Goal: Task Accomplishment & Management: Use online tool/utility

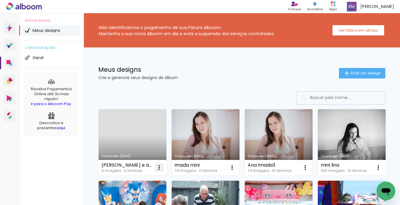
click at [158, 168] on iron-icon at bounding box center [158, 167] width 7 height 7
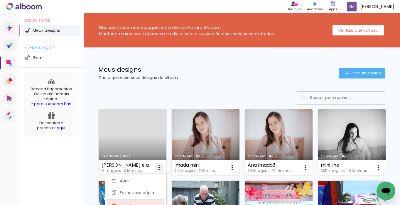
click at [127, 203] on paper-item "Excluir" at bounding box center [136, 207] width 58 height 12
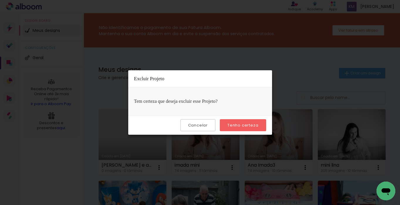
click at [0, 0] on slot "Tenho certeza" at bounding box center [0, 0] width 0 height 0
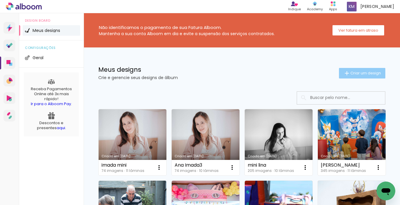
click at [354, 73] on span "Criar um design" at bounding box center [365, 73] width 30 height 4
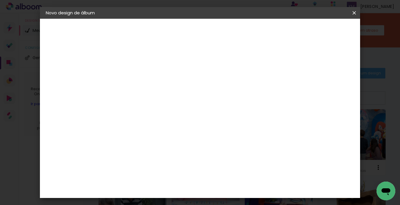
click at [142, 80] on input at bounding box center [142, 78] width 0 height 9
click at [142, 80] on input "sa e sangelo" at bounding box center [142, 78] width 0 height 9
type input "sa e angelo"
type paper-input "sa e angelo"
click at [0, 0] on slot "Avançar" at bounding box center [0, 0] width 0 height 0
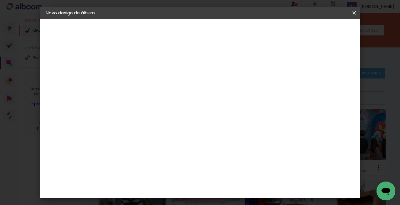
click at [252, 90] on paper-item "Tamanho Livre" at bounding box center [223, 89] width 56 height 13
click at [251, 34] on paper-button "Avançar" at bounding box center [237, 31] width 29 height 10
click at [130, 109] on input "30" at bounding box center [123, 108] width 15 height 9
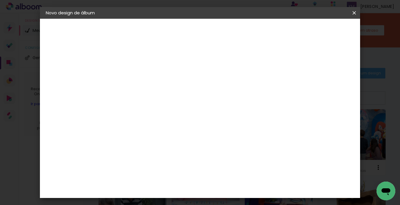
type input "30,5"
type paper-input "30,5"
click at [238, 188] on input "60" at bounding box center [234, 188] width 15 height 9
type input "61"
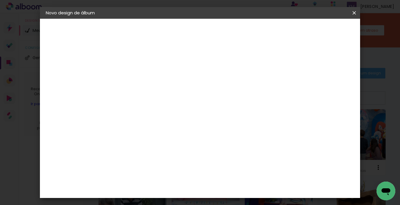
type paper-input "61"
click at [321, 30] on span "Iniciar design" at bounding box center [308, 31] width 27 height 4
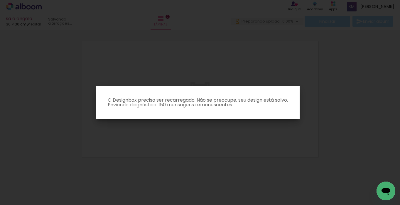
click at [330, 40] on iron-overlay-backdrop at bounding box center [200, 102] width 400 height 205
click at [260, 145] on iron-overlay-backdrop at bounding box center [200, 102] width 400 height 205
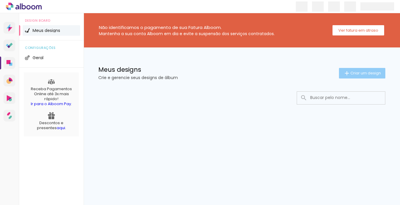
click at [357, 73] on span "Criar um design" at bounding box center [365, 73] width 30 height 4
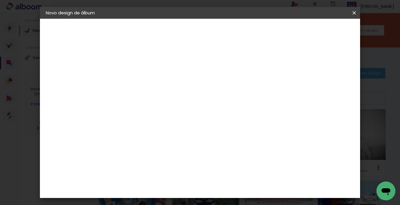
click at [142, 82] on input at bounding box center [142, 78] width 0 height 9
type input "pre sa"
type paper-input "pre sa"
click at [0, 0] on slot "Avançar" at bounding box center [0, 0] width 0 height 0
click at [0, 0] on slot "Tamanho Livre" at bounding box center [0, 0] width 0 height 0
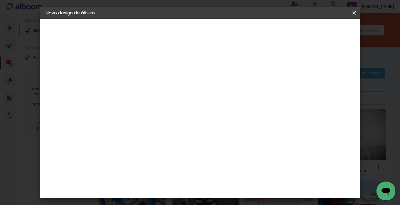
click at [251, 35] on paper-button "Avançar" at bounding box center [237, 31] width 29 height 10
drag, startPoint x: 130, startPoint y: 122, endPoint x: 121, endPoint y: 122, distance: 8.8
click at [121, 122] on input "30" at bounding box center [123, 122] width 15 height 9
click at [130, 123] on input "30" at bounding box center [123, 122] width 15 height 9
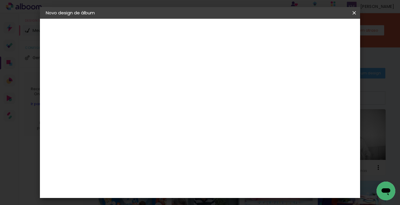
scroll to position [59, 0]
type input "30,5"
type paper-input "30,5"
drag, startPoint x: 241, startPoint y: 188, endPoint x: 233, endPoint y: 188, distance: 7.9
click at [233, 188] on input "60" at bounding box center [234, 188] width 15 height 9
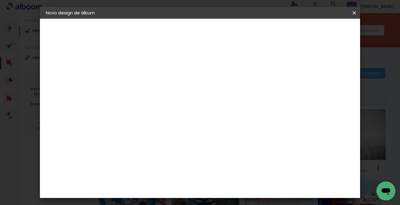
scroll to position [189, 0]
type input "50,8"
type paper-input "50,8"
click at [321, 30] on span "Iniciar design" at bounding box center [308, 31] width 27 height 4
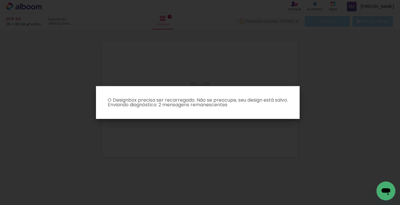
click at [210, 70] on iron-overlay-backdrop at bounding box center [200, 102] width 400 height 205
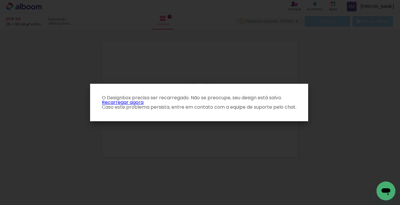
click at [133, 103] on link "Recarregar agora" at bounding box center [123, 102] width 42 height 7
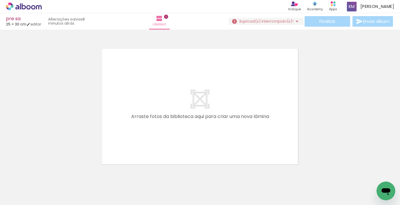
click at [274, 20] on span "upload(s) interrompido(s)!" at bounding box center [267, 21] width 52 height 6
click at [38, 23] on link "editar" at bounding box center [33, 24] width 15 height 5
type input "30,5"
type input "50,8"
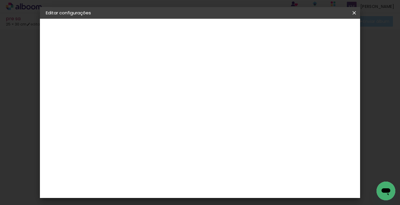
scroll to position [55, 0]
click at [354, 13] on iron-icon at bounding box center [353, 13] width 7 height 6
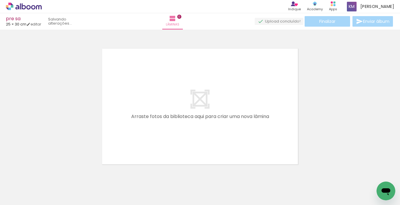
click at [37, 7] on icon at bounding box center [24, 7] width 36 height 8
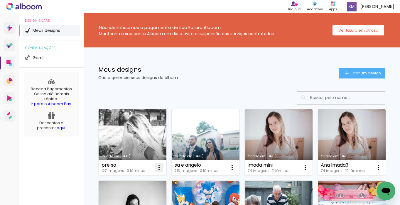
click at [157, 168] on iron-icon at bounding box center [158, 167] width 7 height 7
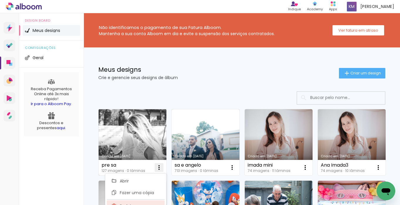
click at [136, 203] on paper-item "Excluir" at bounding box center [136, 207] width 58 height 12
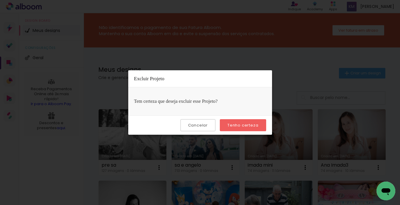
click at [0, 0] on slot "Tenho certeza" at bounding box center [0, 0] width 0 height 0
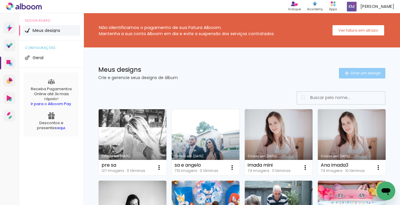
click at [366, 72] on span "Criar um design" at bounding box center [365, 73] width 30 height 4
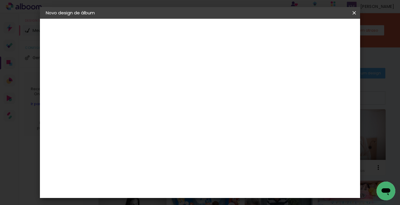
click at [142, 76] on input at bounding box center [142, 78] width 0 height 9
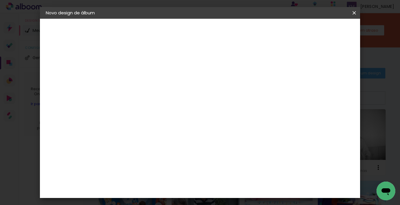
type input "sa pre"
type paper-input "sa pre"
click at [0, 0] on slot "Avançar" at bounding box center [0, 0] width 0 height 0
click at [252, 88] on paper-item "Tamanho Livre" at bounding box center [223, 89] width 56 height 13
click at [251, 34] on paper-button "Avançar" at bounding box center [237, 31] width 29 height 10
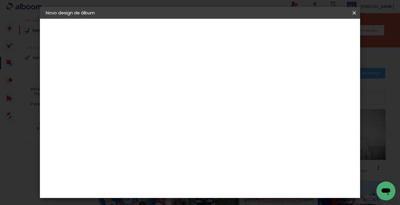
scroll to position [55, 0]
click at [129, 97] on input "30" at bounding box center [123, 97] width 15 height 9
type input "30,5"
type paper-input "30,5"
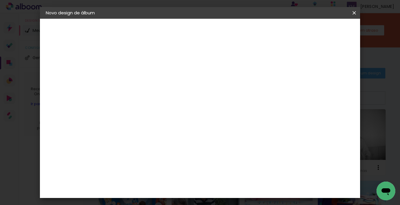
drag, startPoint x: 240, startPoint y: 187, endPoint x: 234, endPoint y: 187, distance: 6.2
click at [234, 187] on input "60" at bounding box center [234, 188] width 15 height 9
type input "40,6"
type paper-input "40,6"
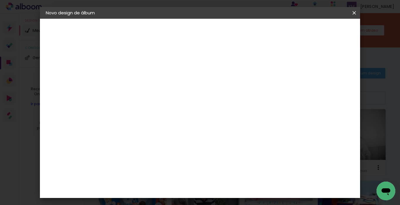
click at [294, 29] on span "Iniciar design" at bounding box center [280, 31] width 27 height 4
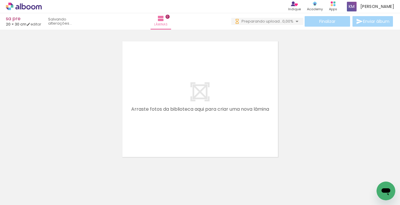
scroll to position [18, 0]
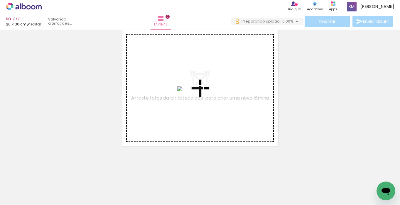
drag, startPoint x: 191, startPoint y: 180, endPoint x: 194, endPoint y: 104, distance: 76.9
click at [194, 104] on quentale-workspace at bounding box center [200, 102] width 400 height 205
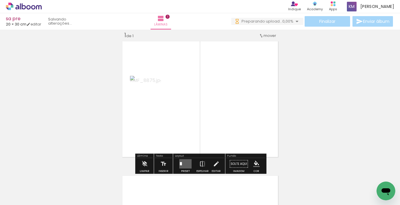
scroll to position [0, 0]
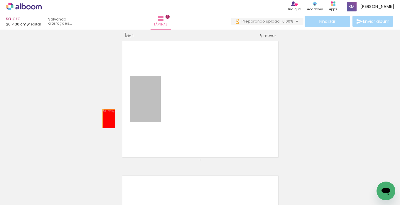
drag, startPoint x: 143, startPoint y: 113, endPoint x: 107, endPoint y: 119, distance: 36.0
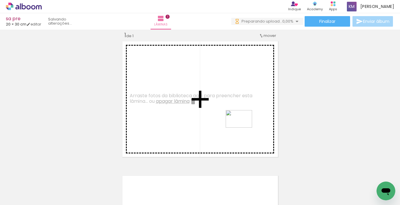
drag, startPoint x: 299, startPoint y: 182, endPoint x: 243, endPoint y: 128, distance: 78.0
click at [243, 128] on quentale-workspace at bounding box center [200, 102] width 400 height 205
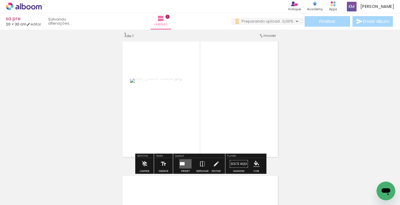
click at [183, 160] on quentale-layouter at bounding box center [185, 164] width 12 height 9
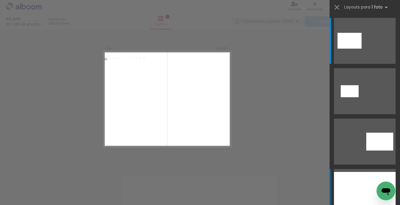
click at [351, 187] on div at bounding box center [365, 192] width 62 height 40
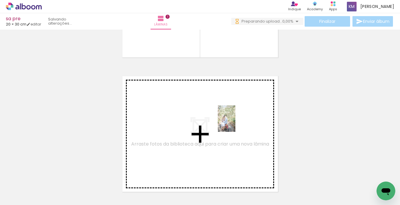
drag, startPoint x: 193, startPoint y: 189, endPoint x: 235, endPoint y: 123, distance: 77.8
click at [235, 123] on quentale-workspace at bounding box center [200, 102] width 400 height 205
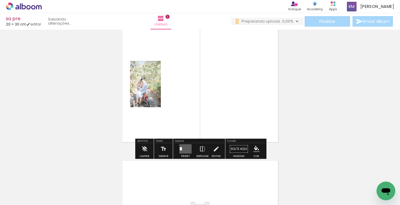
click at [184, 149] on quentale-layouter at bounding box center [185, 149] width 12 height 9
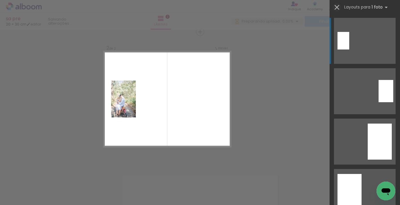
click at [337, 7] on iron-icon at bounding box center [337, 7] width 8 height 8
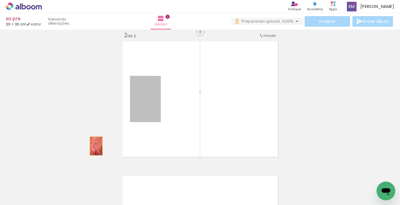
drag, startPoint x: 141, startPoint y: 111, endPoint x: 96, endPoint y: 146, distance: 57.3
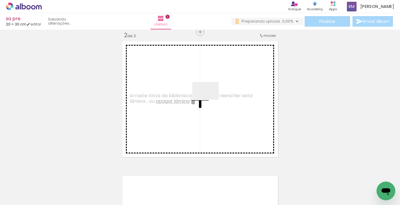
drag, startPoint x: 198, startPoint y: 187, endPoint x: 210, endPoint y: 100, distance: 88.4
click at [210, 100] on quentale-workspace at bounding box center [200, 102] width 400 height 205
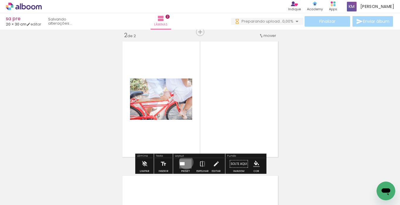
click at [185, 162] on quentale-layouter at bounding box center [185, 164] width 12 height 9
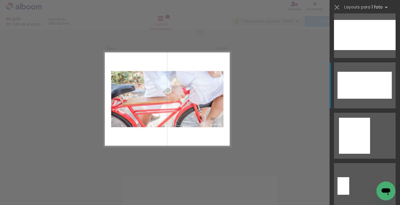
click at [365, 93] on div at bounding box center [364, 85] width 54 height 27
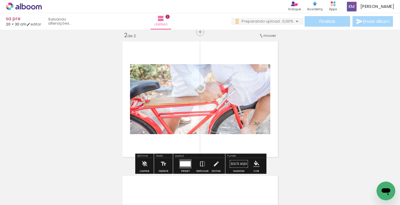
click at [267, 35] on span "mover" at bounding box center [269, 36] width 13 height 6
click at [254, 37] on span "1" at bounding box center [254, 35] width 1 height 10
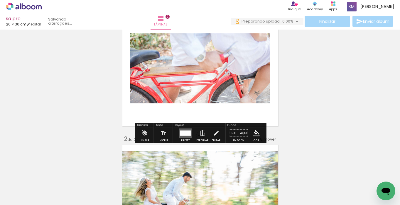
scroll to position [32, 0]
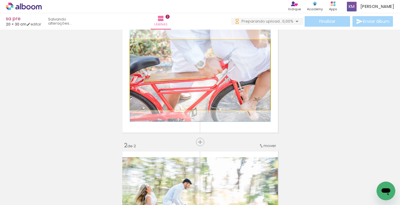
click at [210, 90] on quentale-photo at bounding box center [200, 75] width 140 height 70
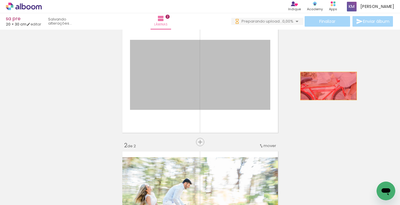
drag, startPoint x: 210, startPoint y: 90, endPoint x: 328, endPoint y: 86, distance: 118.2
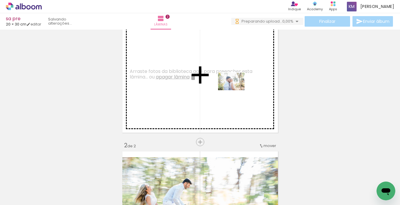
drag, startPoint x: 265, startPoint y: 188, endPoint x: 235, endPoint y: 90, distance: 102.3
click at [235, 90] on quentale-workspace at bounding box center [200, 102] width 400 height 205
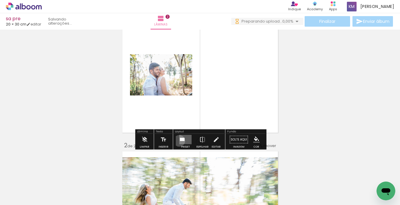
click at [179, 141] on quentale-layouter at bounding box center [185, 139] width 12 height 9
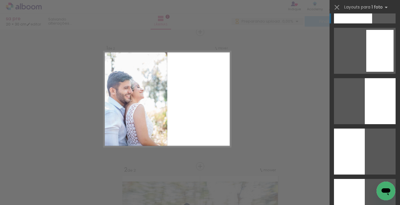
scroll to position [549, 0]
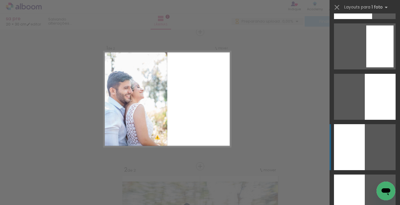
click at [357, 142] on div at bounding box center [349, 147] width 31 height 46
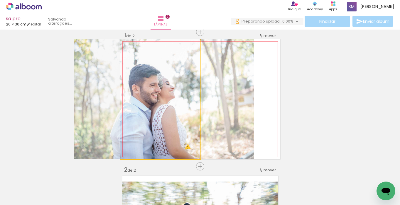
drag, startPoint x: 188, startPoint y: 123, endPoint x: 192, endPoint y: 124, distance: 3.9
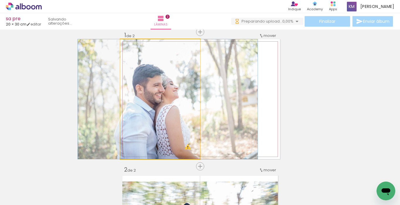
drag, startPoint x: 192, startPoint y: 124, endPoint x: 195, endPoint y: 124, distance: 3.5
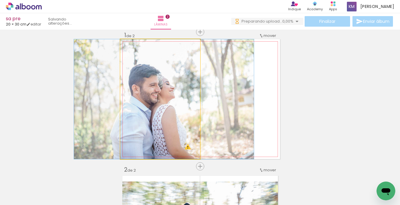
drag, startPoint x: 187, startPoint y: 127, endPoint x: 184, endPoint y: 127, distance: 3.5
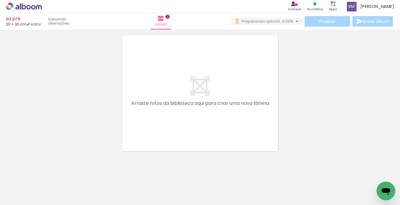
scroll to position [288, 0]
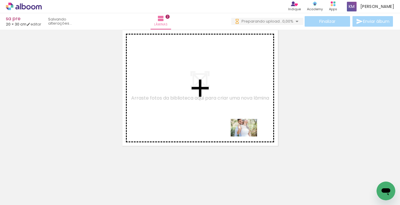
drag, startPoint x: 323, startPoint y: 181, endPoint x: 248, endPoint y: 137, distance: 87.8
click at [248, 137] on quentale-workspace at bounding box center [200, 102] width 400 height 205
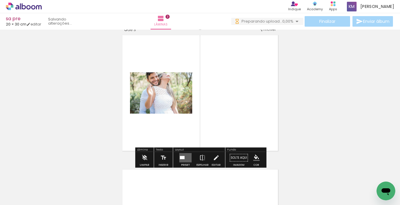
scroll to position [277, 0]
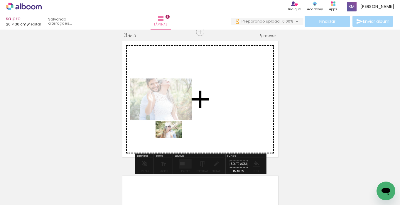
drag, startPoint x: 72, startPoint y: 186, endPoint x: 173, endPoint y: 138, distance: 111.6
click at [173, 138] on quentale-workspace at bounding box center [200, 102] width 400 height 205
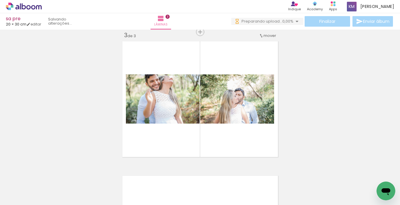
scroll to position [0, 640]
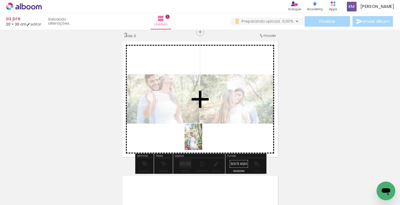
drag, startPoint x: 174, startPoint y: 184, endPoint x: 202, endPoint y: 141, distance: 50.9
click at [202, 141] on quentale-workspace at bounding box center [200, 102] width 400 height 205
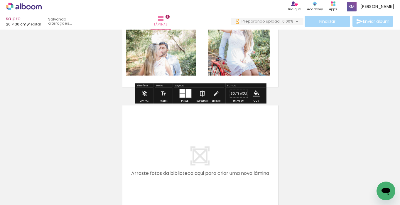
scroll to position [364, 0]
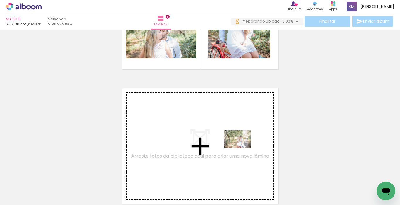
drag, startPoint x: 247, startPoint y: 184, endPoint x: 242, endPoint y: 145, distance: 39.6
click at [242, 145] on quentale-workspace at bounding box center [200, 102] width 400 height 205
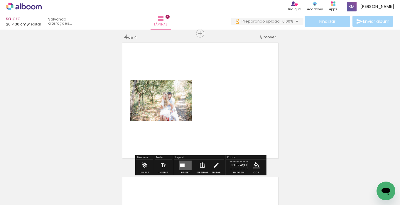
scroll to position [411, 0]
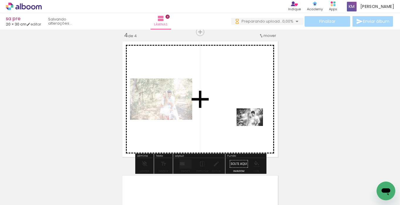
drag, startPoint x: 282, startPoint y: 188, endPoint x: 254, endPoint y: 126, distance: 68.2
click at [254, 126] on quentale-workspace at bounding box center [200, 102] width 400 height 205
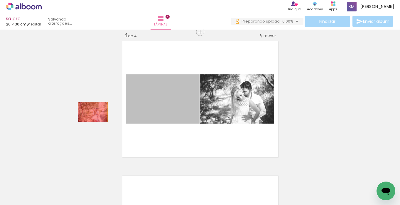
drag, startPoint x: 138, startPoint y: 105, endPoint x: 92, endPoint y: 112, distance: 46.3
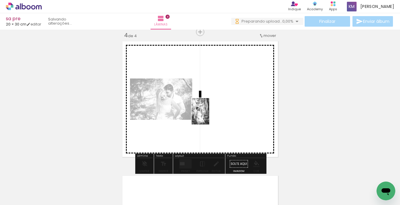
drag, startPoint x: 140, startPoint y: 183, endPoint x: 210, endPoint y: 116, distance: 96.6
click at [210, 116] on quentale-workspace at bounding box center [200, 102] width 400 height 205
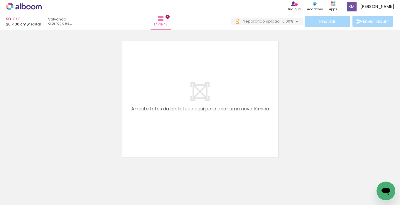
scroll to position [0, 364]
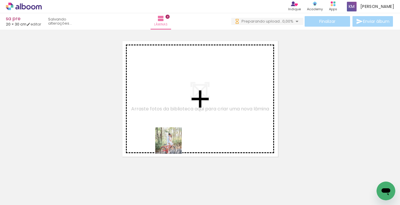
drag, startPoint x: 163, startPoint y: 183, endPoint x: 174, endPoint y: 144, distance: 40.2
click at [173, 145] on quentale-workspace at bounding box center [200, 102] width 400 height 205
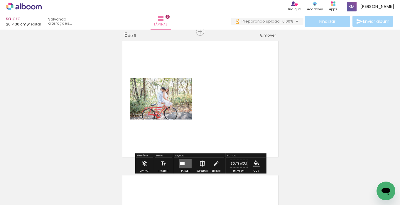
scroll to position [546, 0]
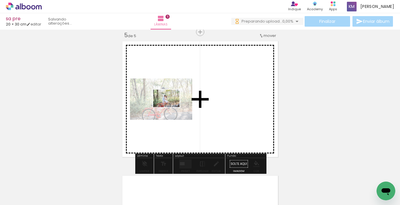
drag, startPoint x: 125, startPoint y: 184, endPoint x: 171, endPoint y: 107, distance: 89.1
click at [171, 107] on quentale-workspace at bounding box center [200, 102] width 400 height 205
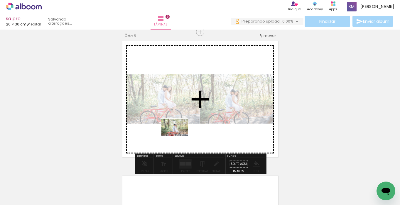
drag, startPoint x: 91, startPoint y: 186, endPoint x: 180, endPoint y: 137, distance: 101.3
click at [180, 137] on quentale-workspace at bounding box center [200, 102] width 400 height 205
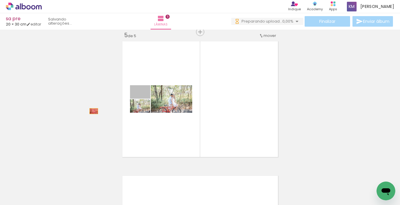
drag, startPoint x: 148, startPoint y: 96, endPoint x: 92, endPoint y: 111, distance: 57.5
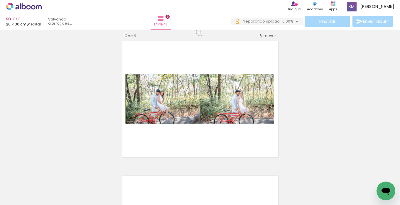
drag, startPoint x: 145, startPoint y: 112, endPoint x: 88, endPoint y: 120, distance: 57.6
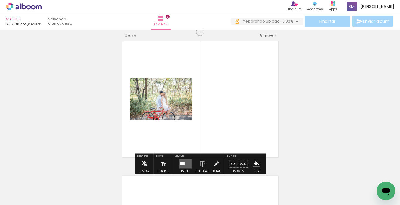
click at [182, 162] on quentale-layouter at bounding box center [185, 164] width 12 height 9
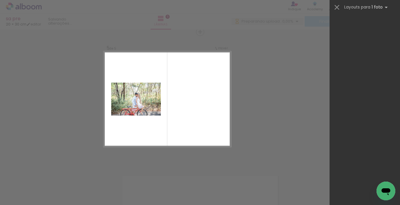
scroll to position [0, 0]
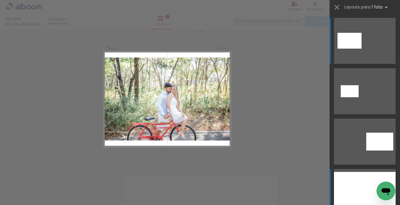
click at [350, 184] on div at bounding box center [365, 192] width 62 height 40
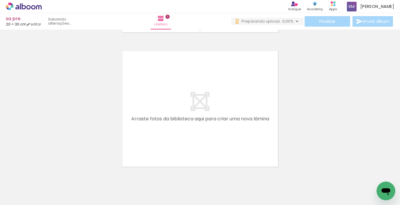
scroll to position [0, 842]
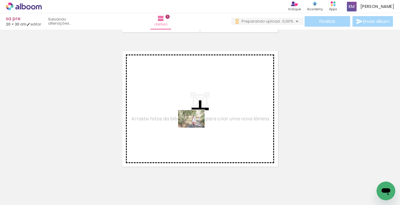
drag, startPoint x: 178, startPoint y: 186, endPoint x: 196, endPoint y: 128, distance: 61.2
click at [196, 128] on quentale-workspace at bounding box center [200, 102] width 400 height 205
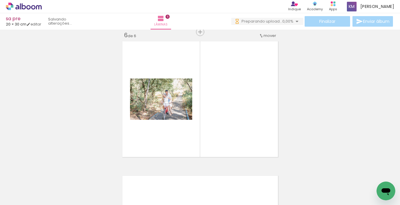
scroll to position [0, 1006]
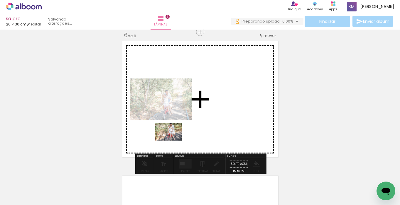
drag, startPoint x: 74, startPoint y: 191, endPoint x: 173, endPoint y: 141, distance: 110.9
click at [173, 141] on quentale-workspace at bounding box center [200, 102] width 400 height 205
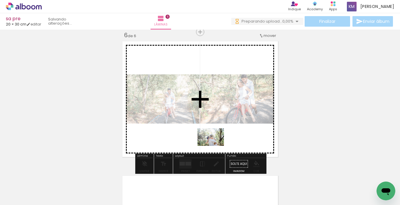
drag, startPoint x: 208, startPoint y: 189, endPoint x: 215, endPoint y: 146, distance: 43.6
click at [215, 146] on quentale-workspace at bounding box center [200, 102] width 400 height 205
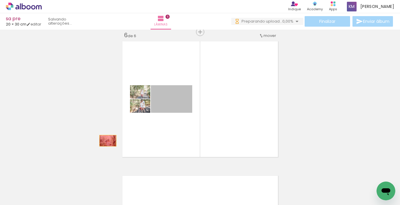
drag, startPoint x: 180, startPoint y: 107, endPoint x: 108, endPoint y: 140, distance: 79.4
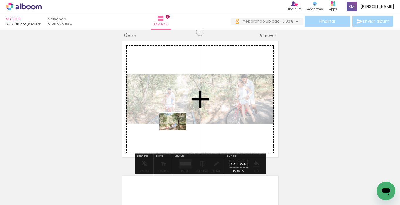
drag, startPoint x: 113, startPoint y: 185, endPoint x: 177, endPoint y: 130, distance: 84.0
click at [177, 130] on quentale-workspace at bounding box center [200, 102] width 400 height 205
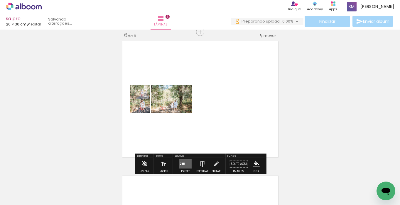
click at [185, 159] on div at bounding box center [185, 164] width 16 height 12
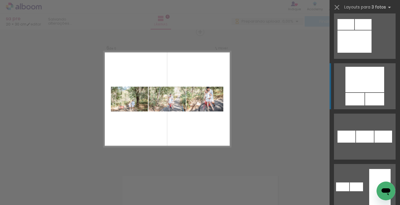
scroll to position [2021, 0]
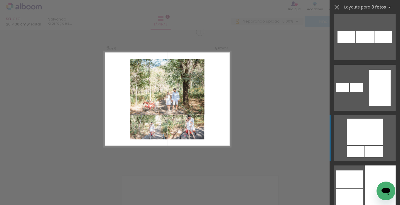
click at [361, 136] on div at bounding box center [365, 132] width 36 height 27
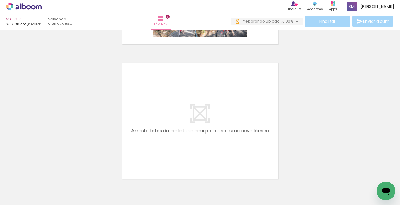
scroll to position [801, 0]
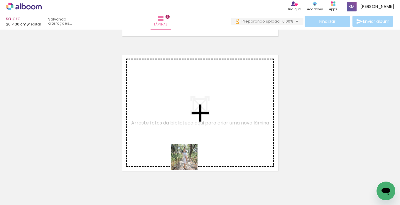
drag, startPoint x: 180, startPoint y: 191, endPoint x: 189, endPoint y: 162, distance: 30.2
click at [189, 162] on quentale-workspace at bounding box center [200, 102] width 400 height 205
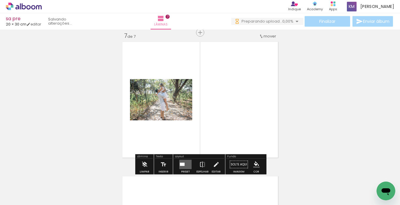
scroll to position [815, 0]
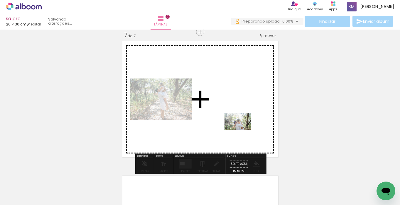
drag, startPoint x: 213, startPoint y: 185, endPoint x: 242, endPoint y: 130, distance: 62.1
click at [242, 130] on quentale-workspace at bounding box center [200, 102] width 400 height 205
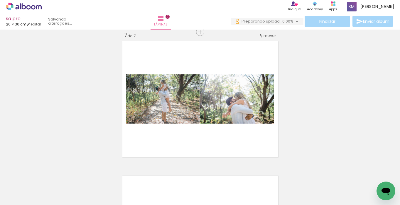
scroll to position [0, 1132]
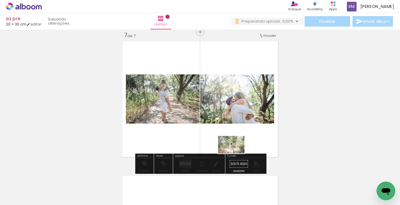
drag, startPoint x: 240, startPoint y: 191, endPoint x: 235, endPoint y: 153, distance: 38.7
click at [235, 153] on quentale-workspace at bounding box center [200, 102] width 400 height 205
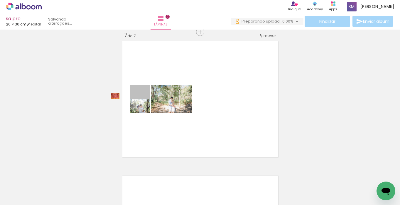
drag, startPoint x: 147, startPoint y: 98, endPoint x: 94, endPoint y: 98, distance: 52.8
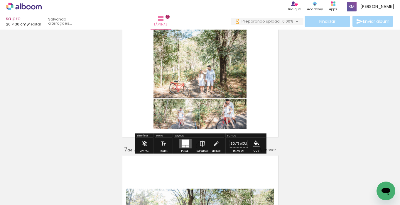
scroll to position [687, 0]
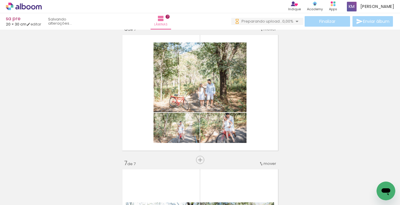
drag, startPoint x: 257, startPoint y: 185, endPoint x: 266, endPoint y: 140, distance: 45.4
click at [266, 140] on quentale-workspace at bounding box center [200, 102] width 400 height 205
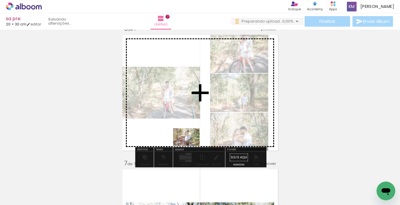
drag, startPoint x: 348, startPoint y: 188, endPoint x: 189, endPoint y: 145, distance: 164.8
click at [189, 145] on quentale-workspace at bounding box center [200, 102] width 400 height 205
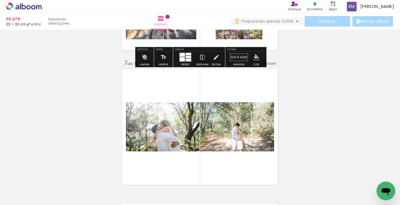
scroll to position [811, 0]
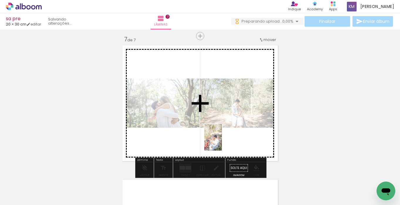
drag, startPoint x: 221, startPoint y: 182, endPoint x: 222, endPoint y: 142, distance: 39.9
click at [222, 142] on quentale-workspace at bounding box center [200, 102] width 400 height 205
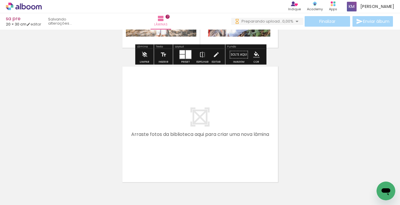
scroll to position [925, 0]
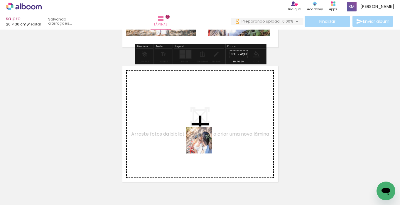
drag, startPoint x: 195, startPoint y: 187, endPoint x: 204, endPoint y: 144, distance: 43.8
click at [204, 144] on quentale-workspace at bounding box center [200, 102] width 400 height 205
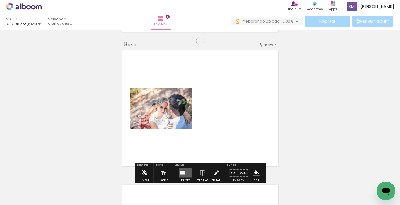
scroll to position [949, 0]
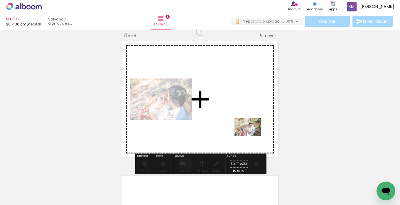
drag, startPoint x: 251, startPoint y: 184, endPoint x: 252, endPoint y: 134, distance: 49.6
click at [252, 134] on quentale-workspace at bounding box center [200, 102] width 400 height 205
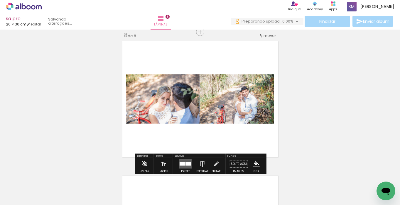
scroll to position [0, 1588]
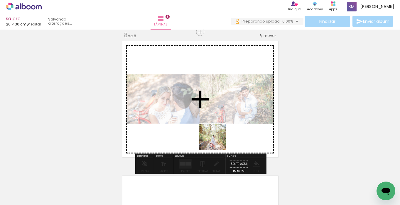
drag, startPoint x: 211, startPoint y: 181, endPoint x: 217, endPoint y: 140, distance: 42.4
click at [217, 140] on quentale-workspace at bounding box center [200, 102] width 400 height 205
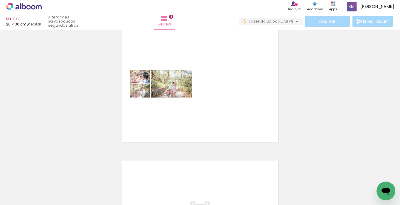
scroll to position [0, 1954]
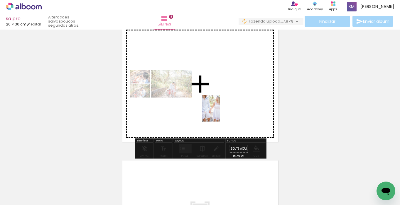
drag, startPoint x: 341, startPoint y: 187, endPoint x: 220, endPoint y: 113, distance: 142.3
click at [220, 113] on quentale-workspace at bounding box center [200, 102] width 400 height 205
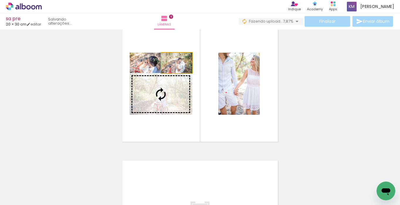
drag, startPoint x: 189, startPoint y: 71, endPoint x: 185, endPoint y: 91, distance: 20.6
click at [0, 0] on slot at bounding box center [0, 0] width 0 height 0
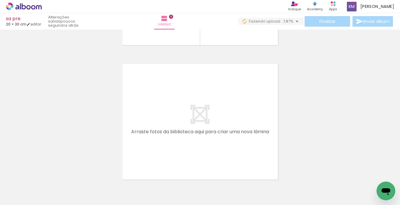
scroll to position [1077, 0]
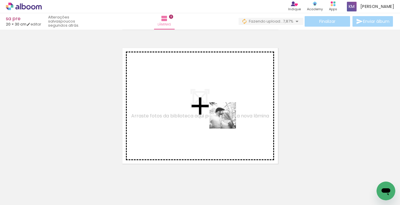
drag, startPoint x: 276, startPoint y: 185, endPoint x: 227, endPoint y: 119, distance: 81.7
click at [227, 119] on quentale-workspace at bounding box center [200, 102] width 400 height 205
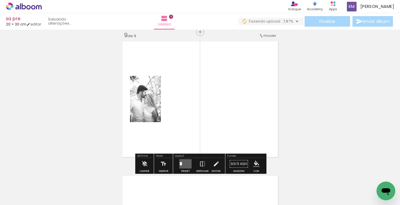
scroll to position [0, 2104]
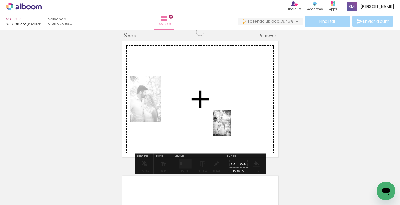
drag, startPoint x: 222, startPoint y: 178, endPoint x: 231, endPoint y: 128, distance: 51.1
click at [231, 128] on quentale-workspace at bounding box center [200, 102] width 400 height 205
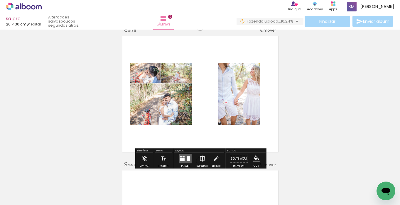
scroll to position [947, 0]
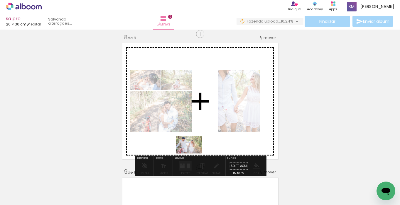
drag, startPoint x: 177, startPoint y: 187, endPoint x: 193, endPoint y: 154, distance: 37.1
click at [193, 154] on quentale-workspace at bounding box center [200, 102] width 400 height 205
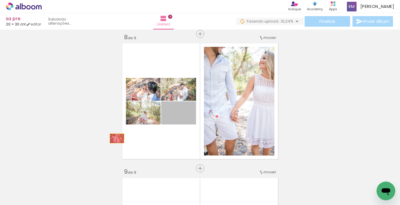
drag, startPoint x: 190, startPoint y: 120, endPoint x: 83, endPoint y: 133, distance: 107.5
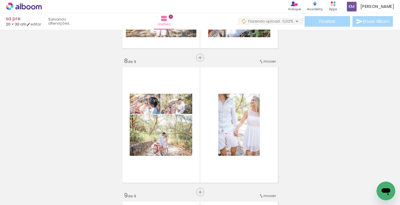
scroll to position [939, 0]
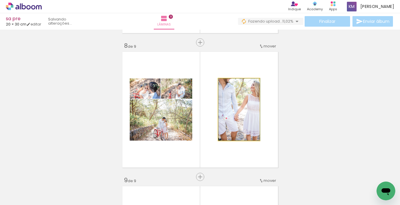
drag, startPoint x: 253, startPoint y: 108, endPoint x: 314, endPoint y: 74, distance: 69.6
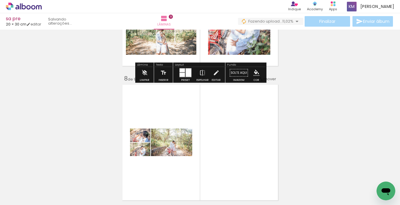
scroll to position [903, 0]
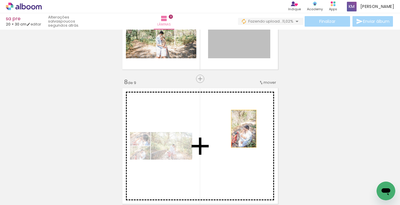
drag, startPoint x: 260, startPoint y: 50, endPoint x: 243, endPoint y: 138, distance: 89.1
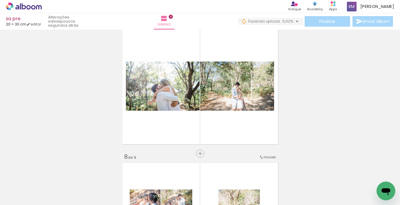
scroll to position [827, 0]
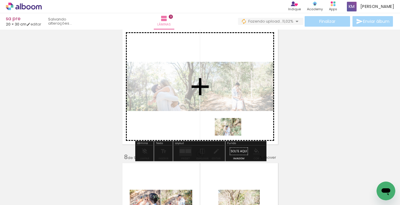
drag, startPoint x: 304, startPoint y: 190, endPoint x: 232, endPoint y: 136, distance: 89.8
click at [232, 136] on quentale-workspace at bounding box center [200, 102] width 400 height 205
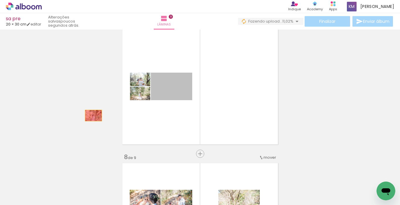
drag, startPoint x: 183, startPoint y: 91, endPoint x: 93, endPoint y: 116, distance: 93.0
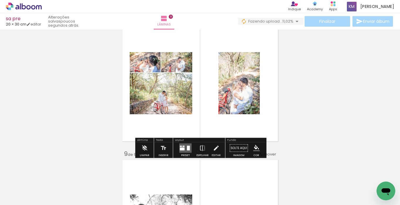
scroll to position [978, 0]
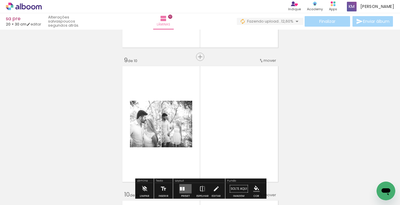
scroll to position [1060, 0]
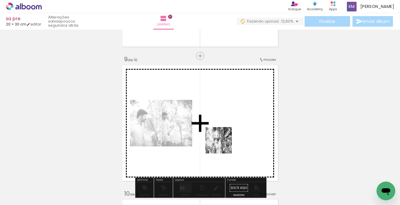
drag, startPoint x: 196, startPoint y: 183, endPoint x: 230, endPoint y: 137, distance: 57.3
click at [230, 137] on quentale-workspace at bounding box center [200, 102] width 400 height 205
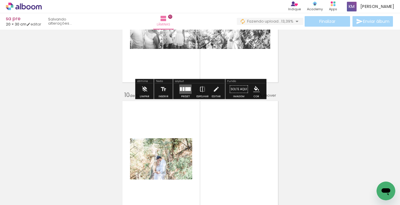
scroll to position [1192, 0]
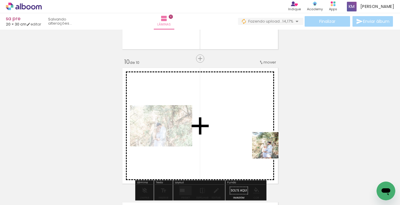
drag, startPoint x: 322, startPoint y: 181, endPoint x: 264, endPoint y: 144, distance: 69.0
click at [264, 144] on quentale-workspace at bounding box center [200, 102] width 400 height 205
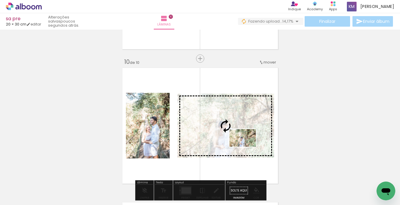
drag, startPoint x: 263, startPoint y: 184, endPoint x: 247, endPoint y: 147, distance: 40.5
click at [247, 147] on quentale-workspace at bounding box center [200, 102] width 400 height 205
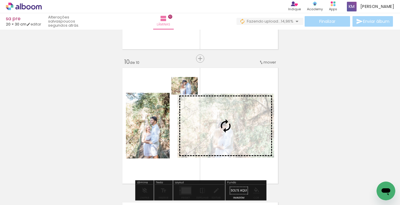
drag, startPoint x: 161, startPoint y: 190, endPoint x: 189, endPoint y: 95, distance: 99.2
click at [189, 95] on quentale-workspace at bounding box center [200, 102] width 400 height 205
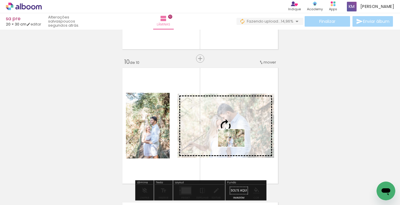
drag, startPoint x: 229, startPoint y: 186, endPoint x: 235, endPoint y: 147, distance: 39.2
click at [235, 147] on quentale-workspace at bounding box center [200, 102] width 400 height 205
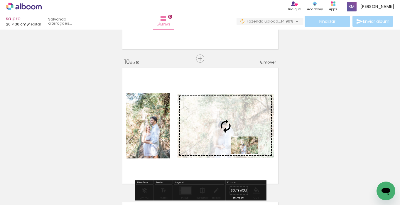
drag, startPoint x: 260, startPoint y: 184, endPoint x: 249, endPoint y: 154, distance: 31.6
click at [249, 154] on quentale-workspace at bounding box center [200, 102] width 400 height 205
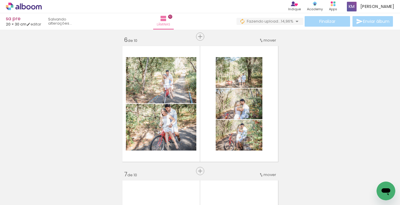
scroll to position [620, 0]
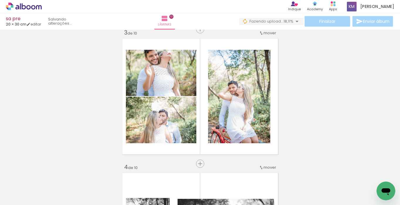
scroll to position [279, 0]
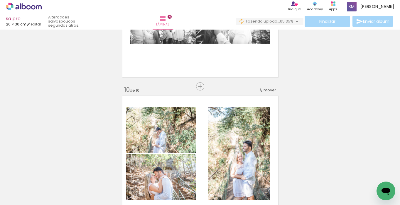
scroll to position [0, 3230]
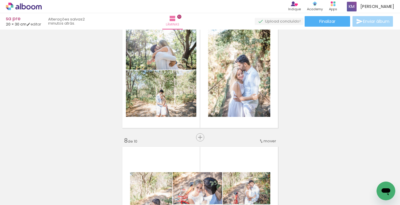
scroll to position [857, 0]
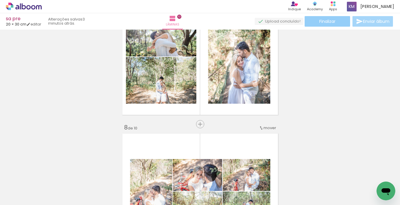
click at [327, 21] on span "Finalizar" at bounding box center [327, 21] width 16 height 4
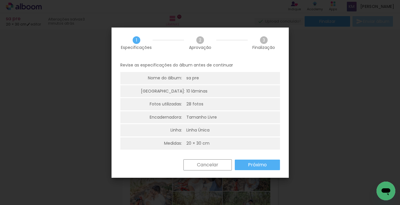
click at [0, 0] on slot "Próximo" at bounding box center [0, 0] width 0 height 0
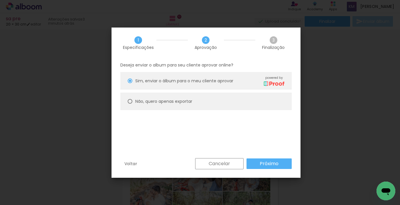
click at [130, 103] on div at bounding box center [130, 101] width 5 height 5
type paper-radio-button "on"
click at [0, 0] on slot "Próximo" at bounding box center [0, 0] width 0 height 0
type input "Alta, 300 DPI"
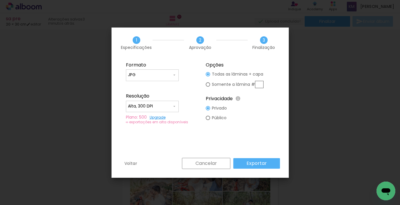
click at [275, 164] on paper-button "Exportar" at bounding box center [256, 163] width 47 height 11
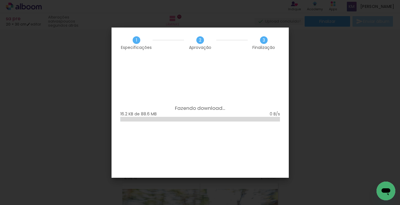
scroll to position [857, 0]
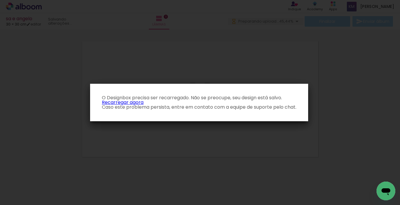
click at [115, 103] on link "Recarregar agora" at bounding box center [123, 102] width 42 height 7
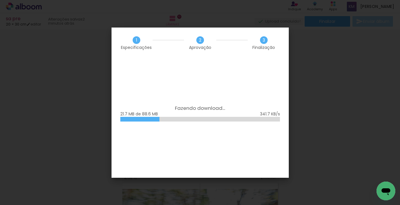
scroll to position [857, 0]
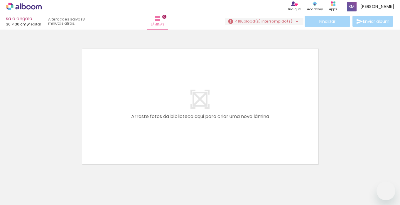
click at [252, 20] on span "upload(s) interrompido(s)!" at bounding box center [267, 21] width 52 height 6
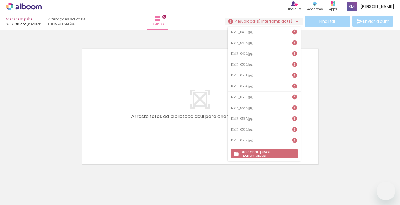
click at [0, 0] on slot "Buscar arquivos interrompidos" at bounding box center [0, 0] width 0 height 0
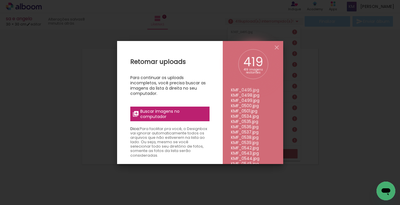
click at [180, 118] on span "Buscar imagens no computador" at bounding box center [172, 114] width 65 height 11
click at [0, 0] on input "file" at bounding box center [0, 0] width 0 height 0
click at [276, 48] on iron-icon at bounding box center [276, 47] width 7 height 7
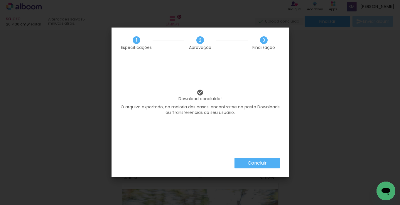
scroll to position [857, 0]
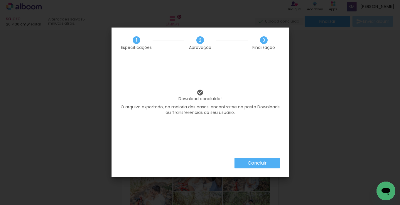
click at [0, 0] on slot "Concluir" at bounding box center [0, 0] width 0 height 0
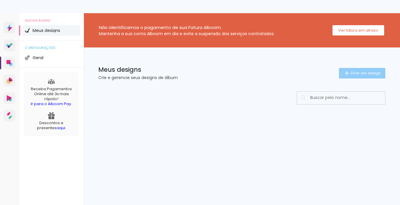
click at [354, 74] on span "Criar um design" at bounding box center [365, 73] width 30 height 4
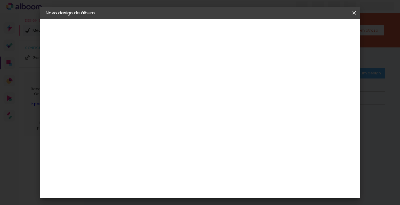
click at [142, 80] on input at bounding box center [142, 78] width 0 height 9
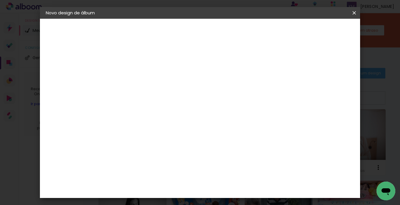
type input "aniele"
type paper-input "aniele"
click at [0, 0] on slot "Avançar" at bounding box center [0, 0] width 0 height 0
click at [252, 88] on paper-item "Tamanho Livre" at bounding box center [223, 89] width 56 height 13
click at [251, 28] on paper-button "Avançar" at bounding box center [237, 31] width 29 height 10
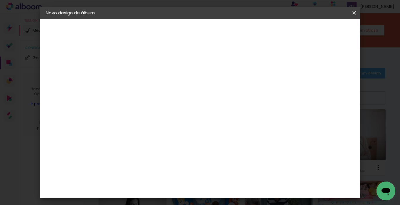
scroll to position [55, 0]
drag, startPoint x: 129, startPoint y: 96, endPoint x: 122, endPoint y: 96, distance: 7.3
click at [122, 96] on input "30" at bounding box center [123, 97] width 15 height 9
type input "25,4"
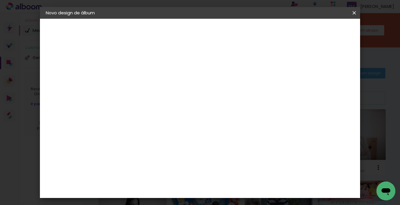
type paper-input "25,4"
drag, startPoint x: 241, startPoint y: 187, endPoint x: 230, endPoint y: 187, distance: 10.6
click at [230, 187] on input "60" at bounding box center [234, 188] width 15 height 9
type input "50,8"
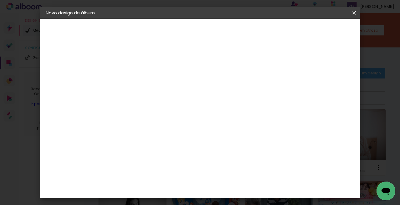
type paper-input "50,8"
click at [327, 34] on paper-button "Iniciar design" at bounding box center [308, 31] width 38 height 10
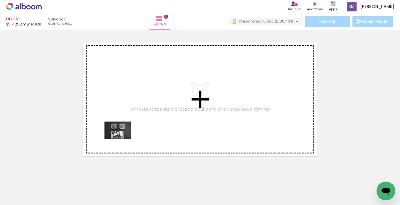
drag, startPoint x: 91, startPoint y: 186, endPoint x: 122, endPoint y: 138, distance: 56.4
click at [122, 139] on quentale-workspace at bounding box center [200, 102] width 400 height 205
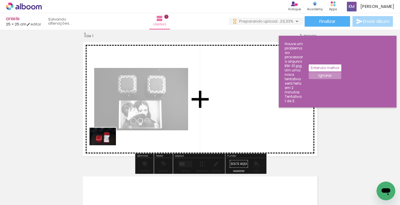
drag, startPoint x: 62, startPoint y: 189, endPoint x: 107, endPoint y: 146, distance: 62.0
click at [107, 146] on quentale-workspace at bounding box center [200, 102] width 400 height 205
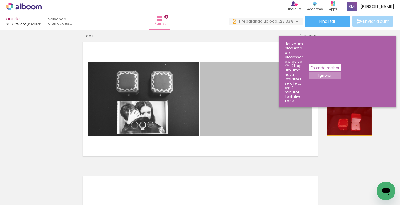
drag, startPoint x: 276, startPoint y: 111, endPoint x: 347, endPoint y: 118, distance: 72.2
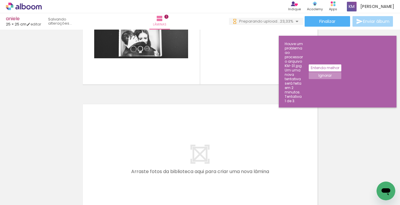
scroll to position [98, 0]
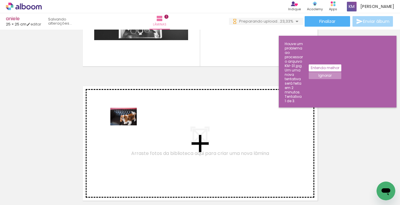
drag, startPoint x: 70, startPoint y: 184, endPoint x: 131, endPoint y: 128, distance: 83.6
click at [131, 128] on quentale-workspace at bounding box center [200, 102] width 400 height 205
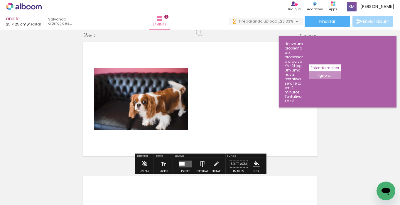
scroll to position [0, 154]
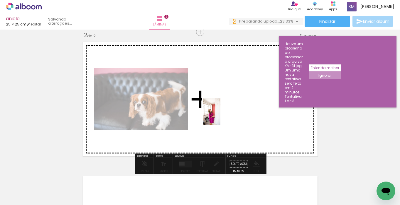
drag, startPoint x: 136, startPoint y: 185, endPoint x: 221, endPoint y: 115, distance: 109.4
click at [221, 115] on quentale-workspace at bounding box center [200, 102] width 400 height 205
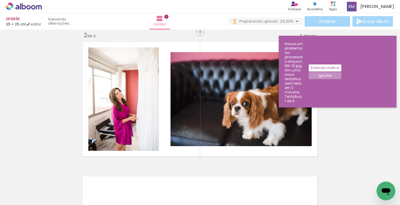
scroll to position [0, 275]
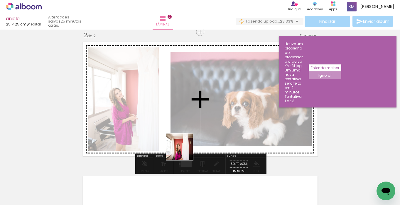
drag, startPoint x: 186, startPoint y: 186, endPoint x: 184, endPoint y: 140, distance: 46.1
click at [184, 140] on quentale-workspace at bounding box center [200, 102] width 400 height 205
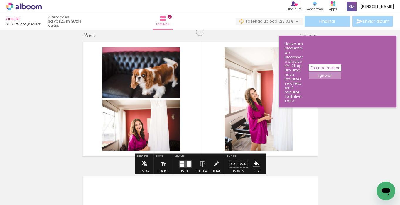
scroll to position [0, 405]
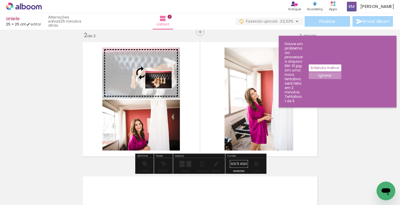
drag, startPoint x: 221, startPoint y: 187, endPoint x: 163, endPoint y: 89, distance: 114.4
click at [163, 89] on quentale-workspace at bounding box center [200, 102] width 400 height 205
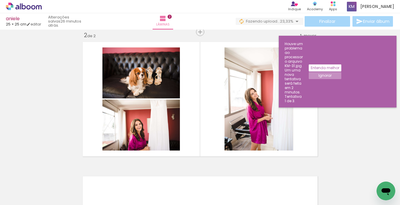
scroll to position [0, 596]
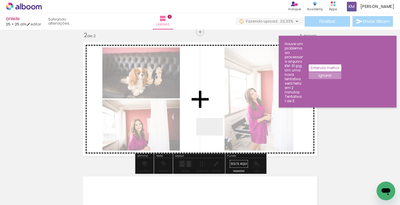
drag, startPoint x: 288, startPoint y: 187, endPoint x: 213, endPoint y: 135, distance: 90.4
click at [213, 135] on quentale-workspace at bounding box center [200, 102] width 400 height 205
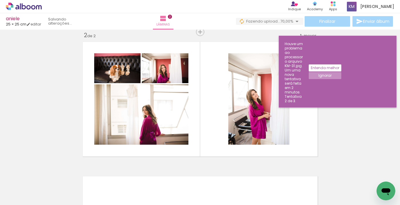
click at [0, 0] on slot "Ignorar" at bounding box center [0, 0] width 0 height 0
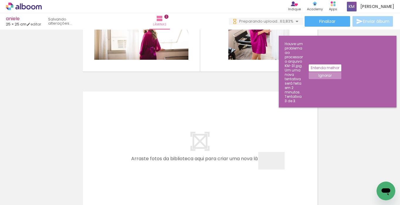
scroll to position [0, 0]
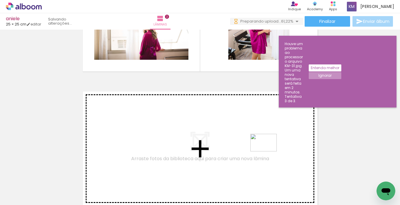
drag, startPoint x: 281, startPoint y: 184, endPoint x: 268, endPoint y: 152, distance: 35.1
click at [268, 152] on quentale-workspace at bounding box center [200, 102] width 400 height 205
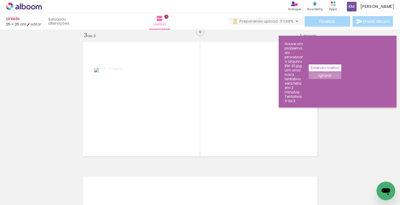
scroll to position [0, 1222]
drag, startPoint x: 282, startPoint y: 182, endPoint x: 272, endPoint y: 133, distance: 50.8
click at [272, 133] on quentale-workspace at bounding box center [200, 102] width 400 height 205
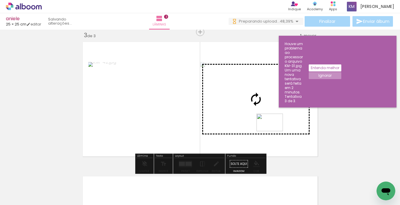
drag, startPoint x: 264, startPoint y: 184, endPoint x: 274, endPoint y: 131, distance: 53.7
click at [274, 131] on quentale-workspace at bounding box center [200, 102] width 400 height 205
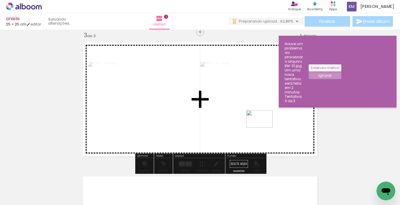
drag, startPoint x: 236, startPoint y: 184, endPoint x: 264, endPoint y: 128, distance: 62.5
click at [264, 128] on quentale-workspace at bounding box center [200, 102] width 400 height 205
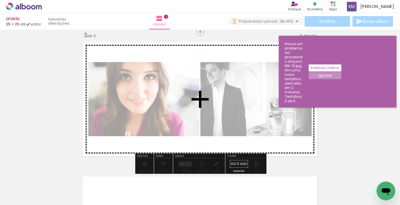
drag, startPoint x: 352, startPoint y: 189, endPoint x: 286, endPoint y: 128, distance: 90.3
click at [286, 128] on quentale-workspace at bounding box center [200, 102] width 400 height 205
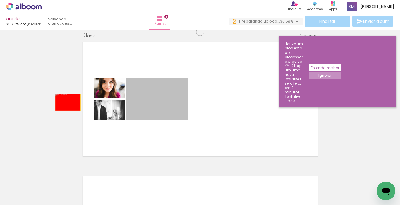
drag, startPoint x: 155, startPoint y: 107, endPoint x: 190, endPoint y: 149, distance: 54.6
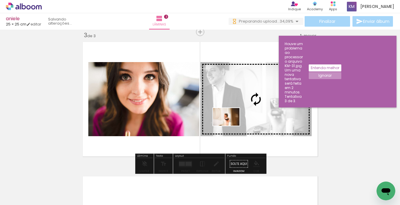
drag, startPoint x: 162, startPoint y: 186, endPoint x: 230, endPoint y: 126, distance: 91.4
click at [230, 126] on quentale-workspace at bounding box center [200, 102] width 400 height 205
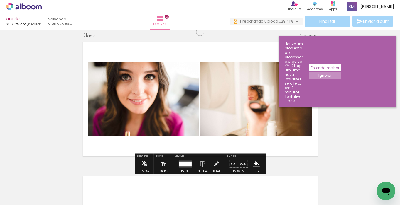
click at [341, 72] on paper-button "Ignorar" at bounding box center [324, 75] width 33 height 7
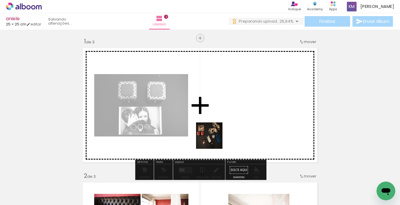
drag, startPoint x: 188, startPoint y: 184, endPoint x: 238, endPoint y: 109, distance: 89.3
click at [238, 109] on quentale-workspace at bounding box center [200, 102] width 400 height 205
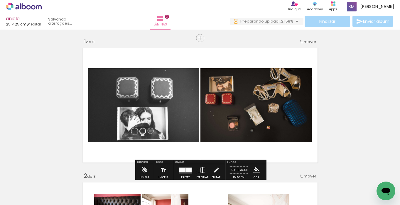
click at [239, 119] on quentale-photo at bounding box center [255, 105] width 111 height 74
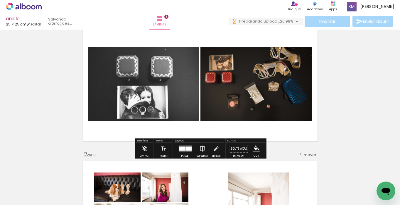
click at [250, 93] on quentale-photo at bounding box center [255, 84] width 111 height 74
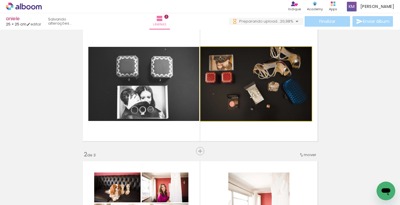
click at [250, 93] on quentale-photo at bounding box center [255, 84] width 111 height 74
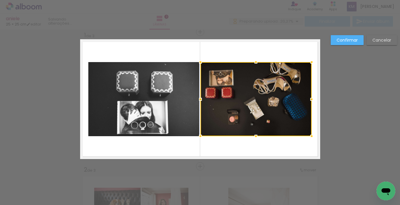
scroll to position [0, 0]
click at [0, 0] on slot "Cancelar" at bounding box center [0, 0] width 0 height 0
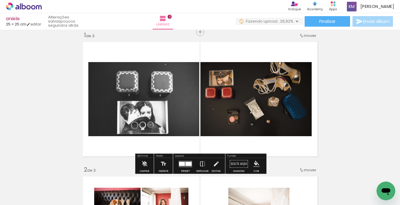
scroll to position [0, 1548]
